Goal: Check status: Check status

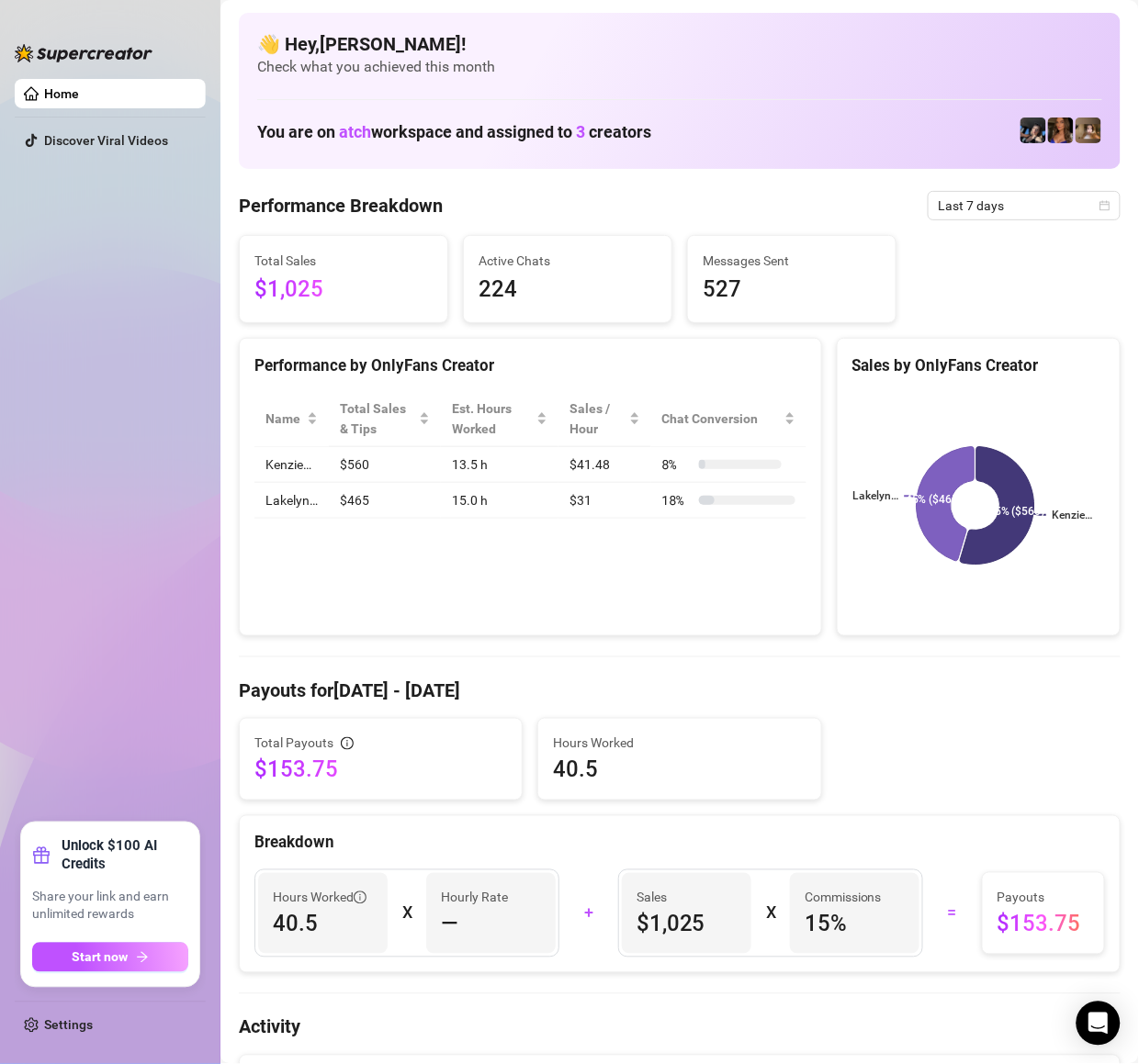
click at [960, 211] on span "Last 7 days" at bounding box center [1024, 205] width 171 height 27
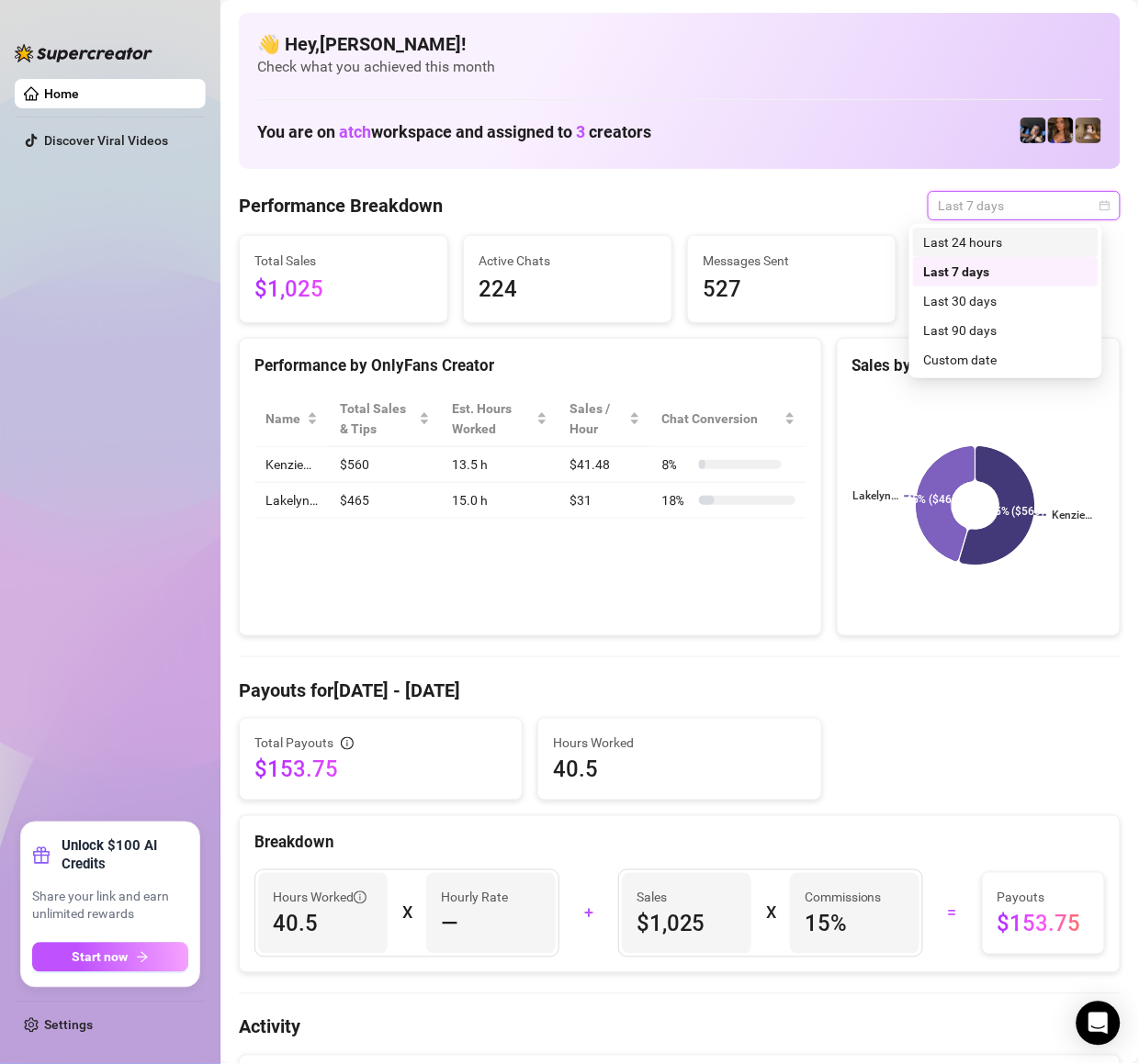
click at [971, 241] on div "Last 24 hours" at bounding box center [1006, 242] width 164 height 20
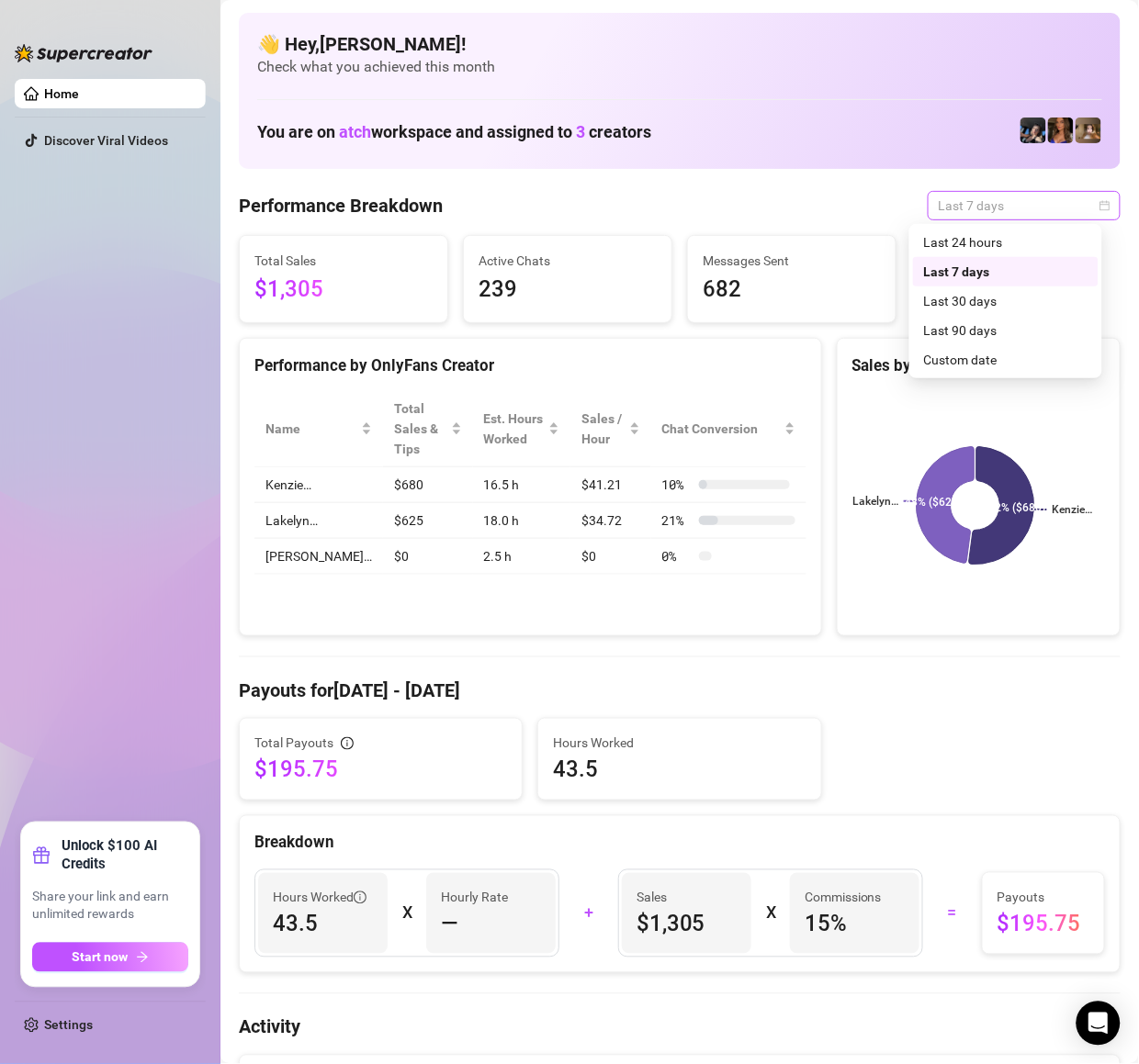
click at [960, 212] on span "Last 7 days" at bounding box center [1024, 205] width 171 height 27
click at [981, 246] on div "Last 24 hours" at bounding box center [1006, 242] width 164 height 20
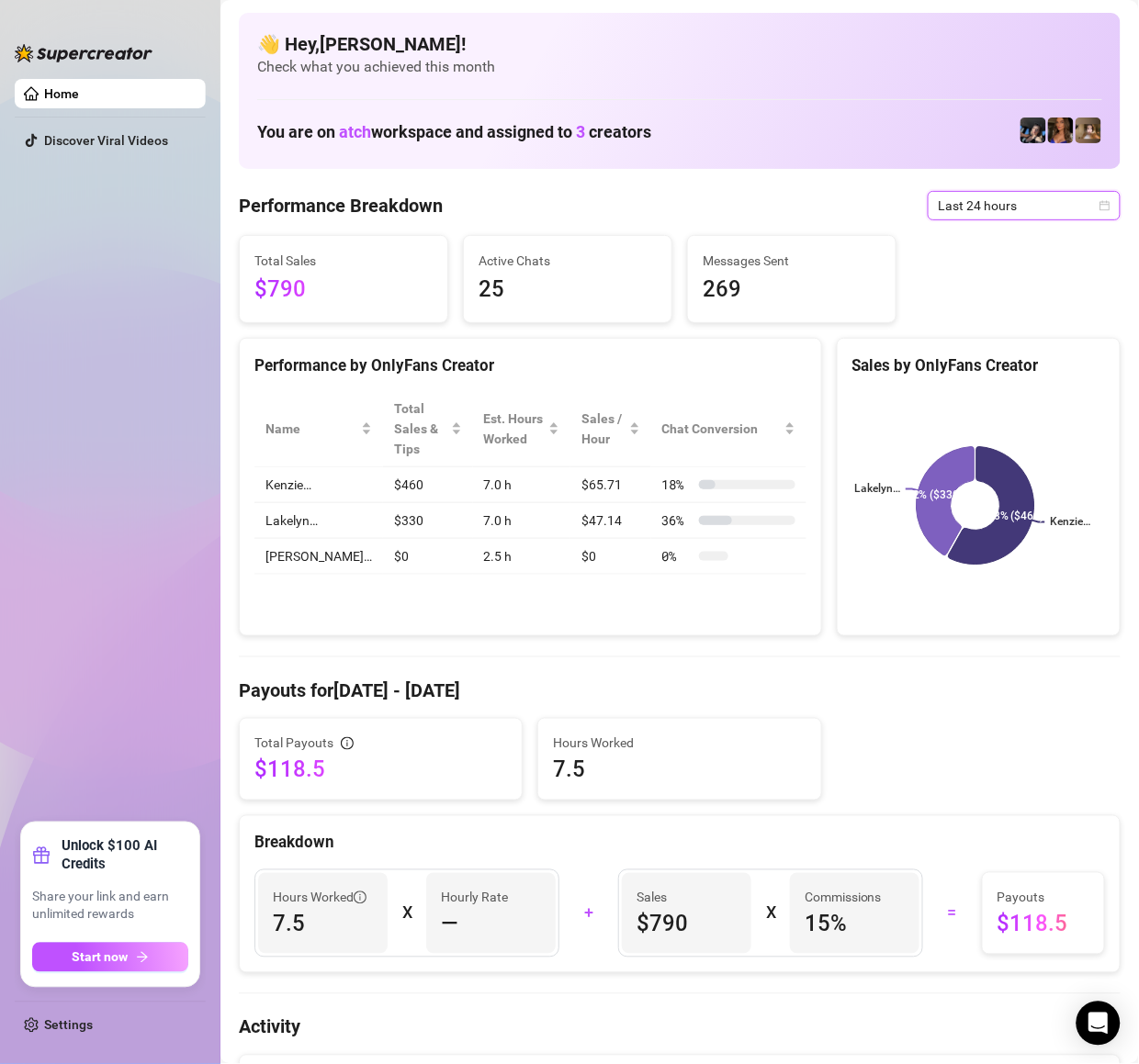
click at [997, 206] on span "Last 24 hours" at bounding box center [1024, 205] width 171 height 27
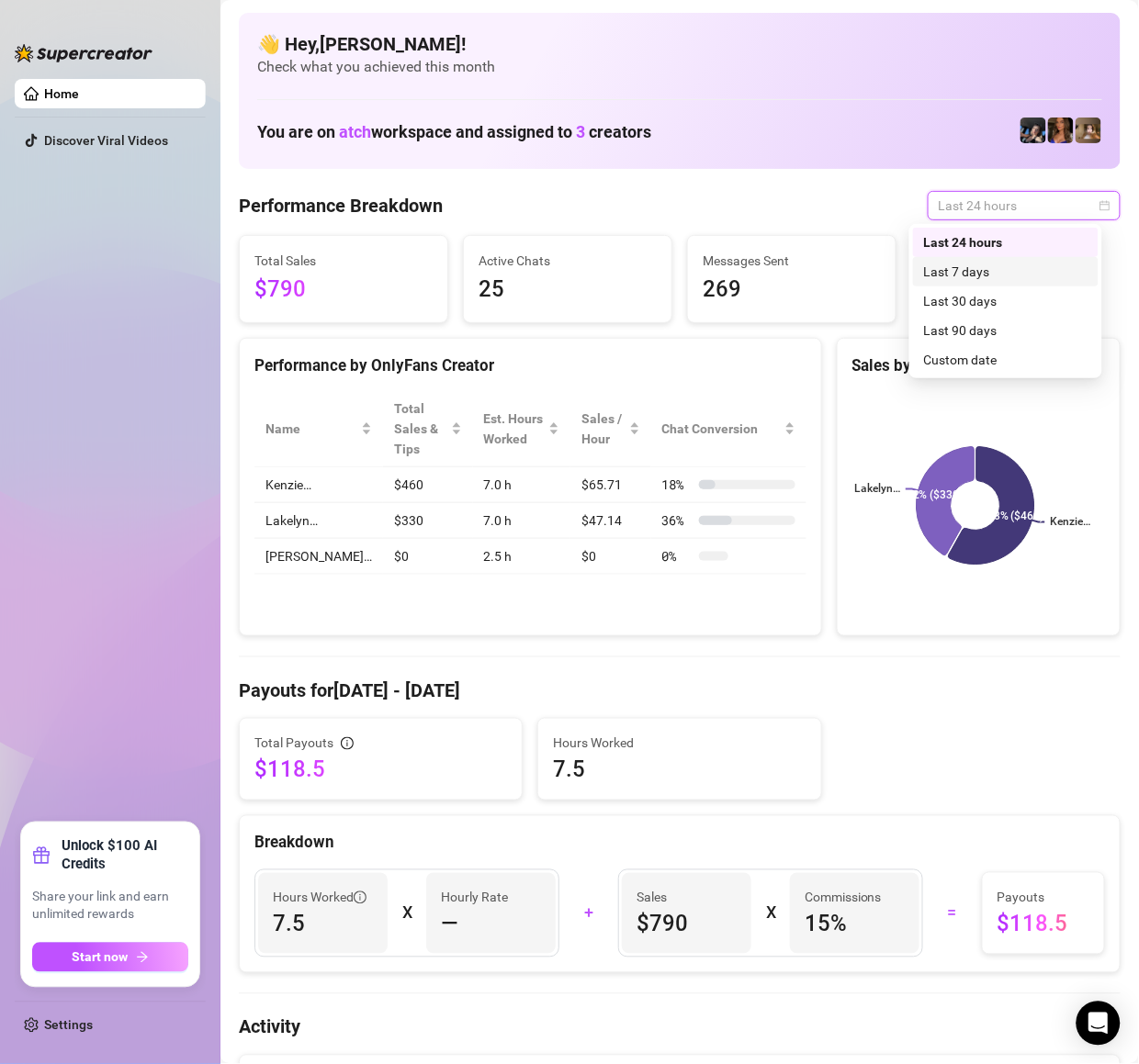
drag, startPoint x: 983, startPoint y: 270, endPoint x: 6, endPoint y: 204, distance: 979.2
click at [983, 270] on div "Last 7 days" at bounding box center [1006, 271] width 164 height 20
